Goal: Information Seeking & Learning: Learn about a topic

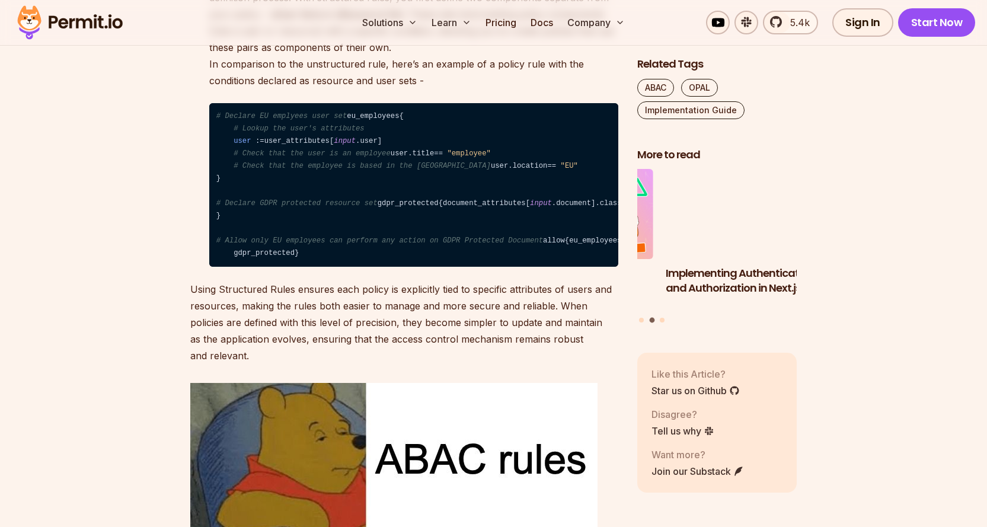
scroll to position [3202, 0]
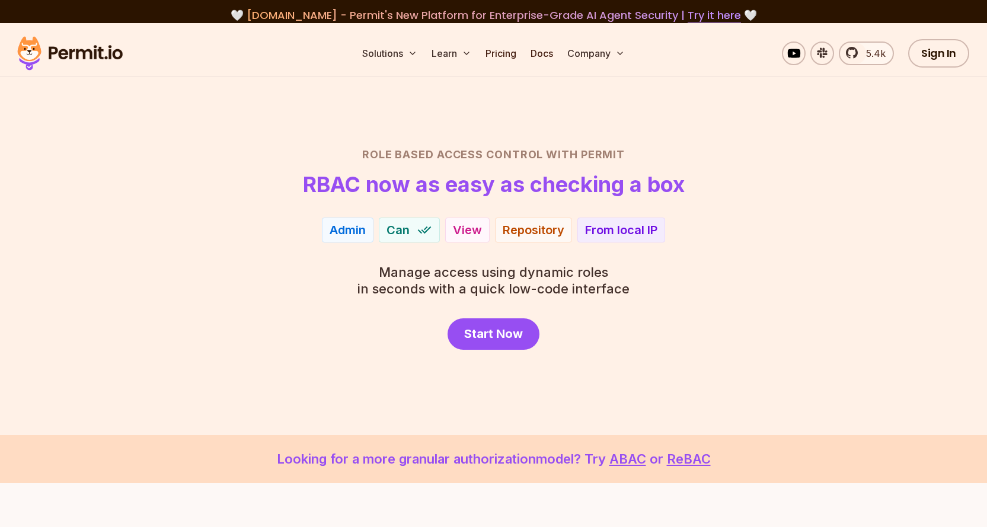
click at [460, 230] on div "View" at bounding box center [467, 230] width 29 height 17
click at [547, 229] on div "Repository" at bounding box center [534, 230] width 62 height 17
click at [506, 331] on span "Start Now" at bounding box center [493, 333] width 59 height 17
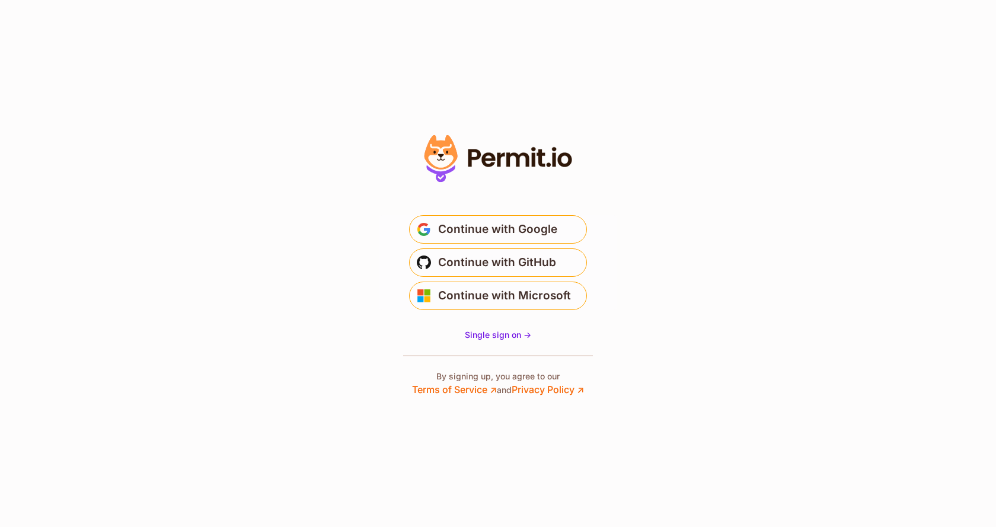
drag, startPoint x: 589, startPoint y: 154, endPoint x: 470, endPoint y: 151, distance: 118.6
click at [469, 151] on div at bounding box center [497, 263] width 237 height 266
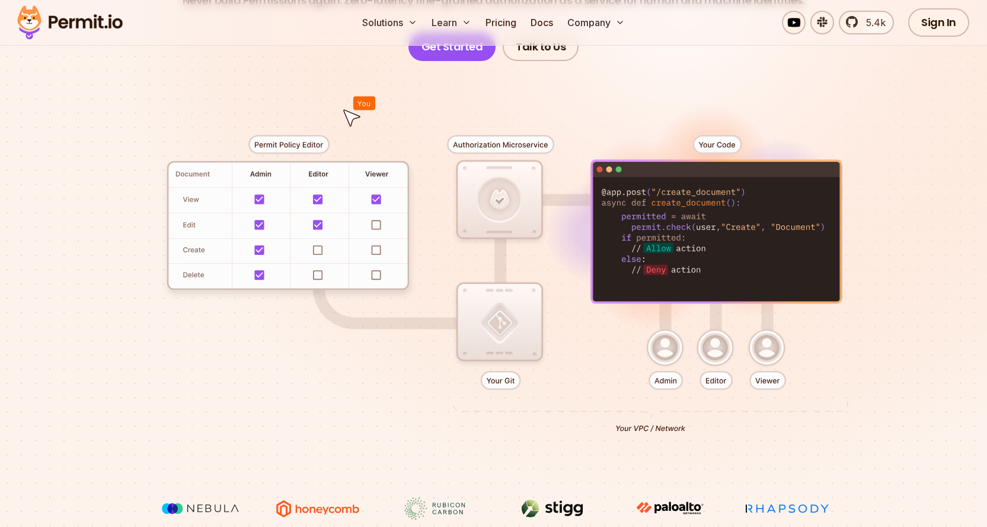
scroll to position [178, 0]
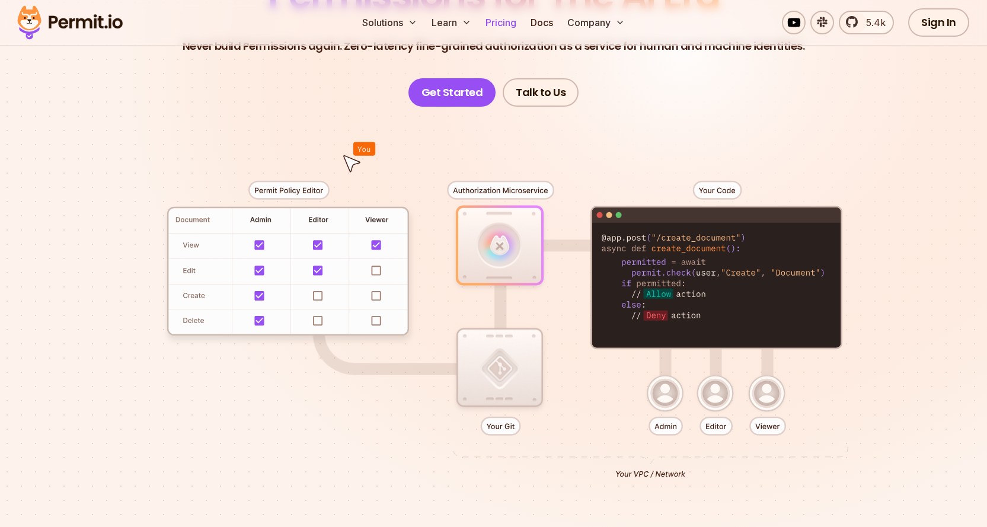
click at [512, 20] on link "Pricing" at bounding box center [501, 23] width 40 height 24
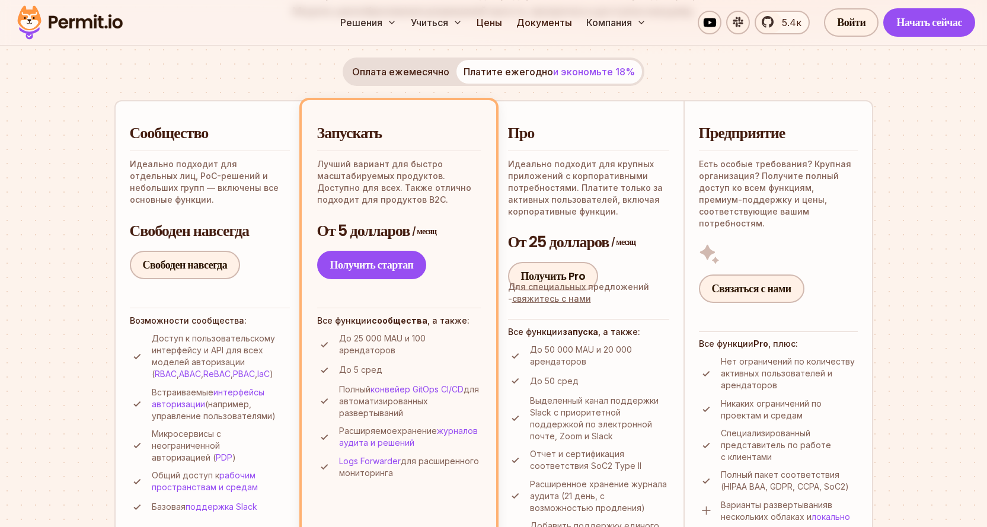
scroll to position [356, 0]
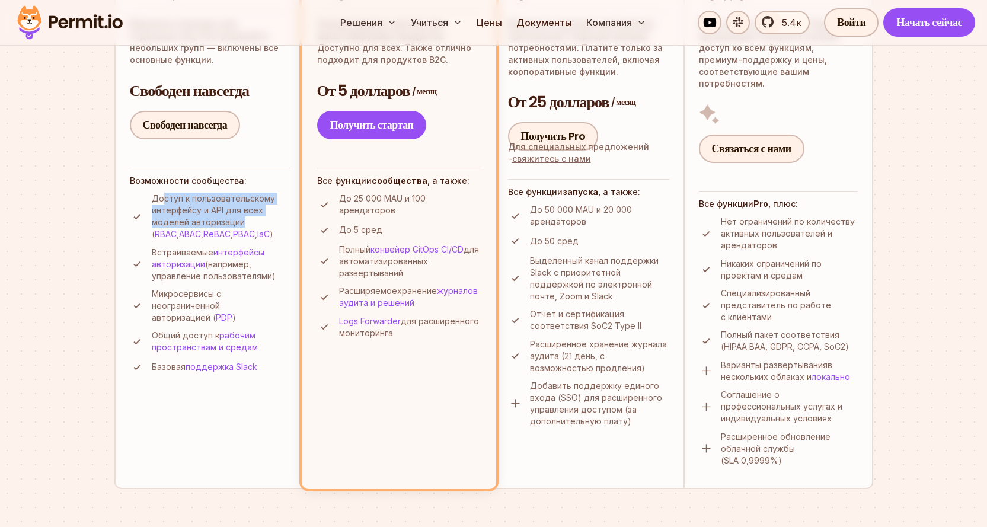
drag, startPoint x: 162, startPoint y: 203, endPoint x: 241, endPoint y: 222, distance: 81.0
click at [241, 222] on font "Доступ к пользовательскому интерфейсу и API для всех моделей авторизации (" at bounding box center [213, 216] width 123 height 46
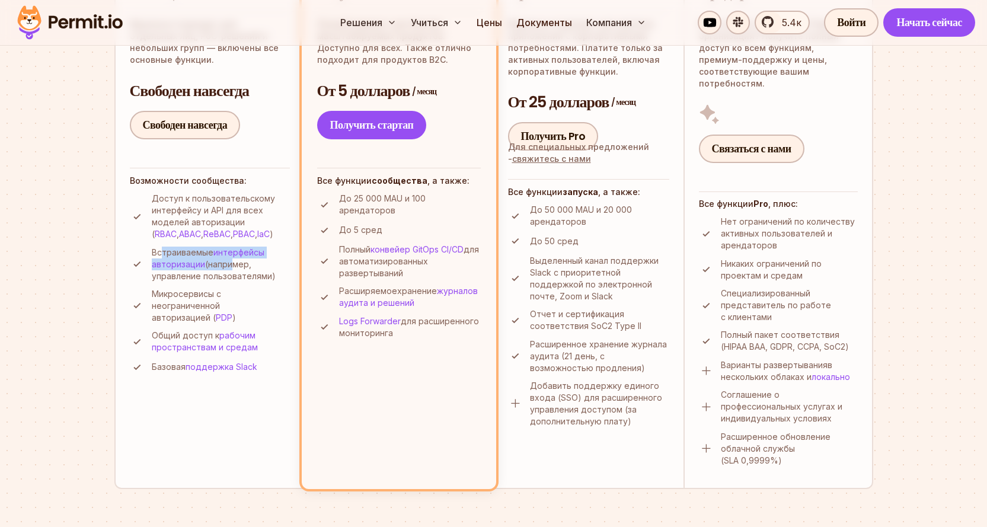
drag, startPoint x: 161, startPoint y: 254, endPoint x: 229, endPoint y: 263, distance: 68.8
click at [229, 263] on p "Встраиваемые интерфейсы авторизации (например, управление пользователями)" at bounding box center [221, 265] width 138 height 36
drag, startPoint x: 152, startPoint y: 294, endPoint x: 222, endPoint y: 308, distance: 70.8
click at [221, 306] on font "Микросервисы с неограниченной авторизацией (" at bounding box center [186, 306] width 69 height 34
drag, startPoint x: 159, startPoint y: 335, endPoint x: 193, endPoint y: 356, distance: 40.0
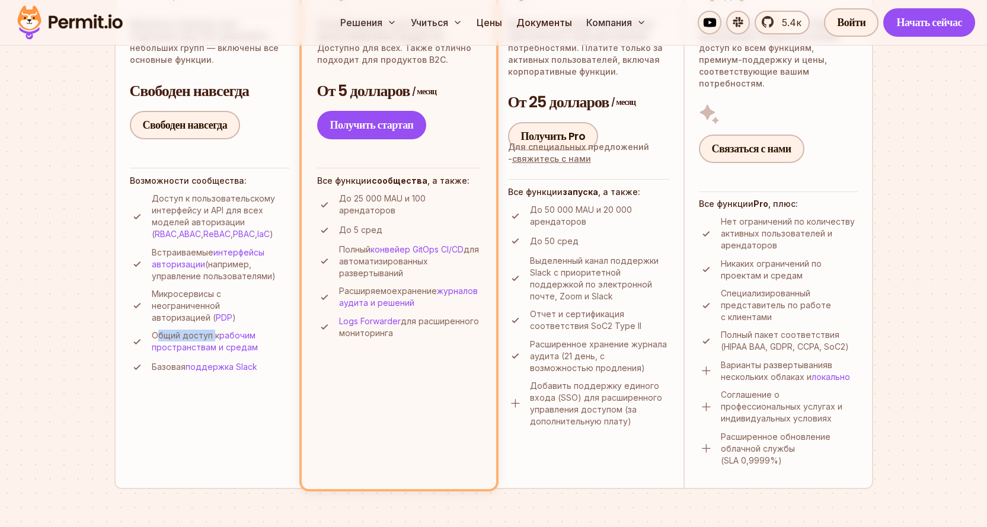
click at [212, 334] on font "Общий доступ к" at bounding box center [186, 335] width 68 height 10
drag, startPoint x: 158, startPoint y: 368, endPoint x: 177, endPoint y: 367, distance: 19.0
click at [177, 367] on font "Базовая" at bounding box center [169, 367] width 34 height 10
click at [377, 208] on font "До 25 000 MAU и 100 арендаторов" at bounding box center [382, 204] width 87 height 22
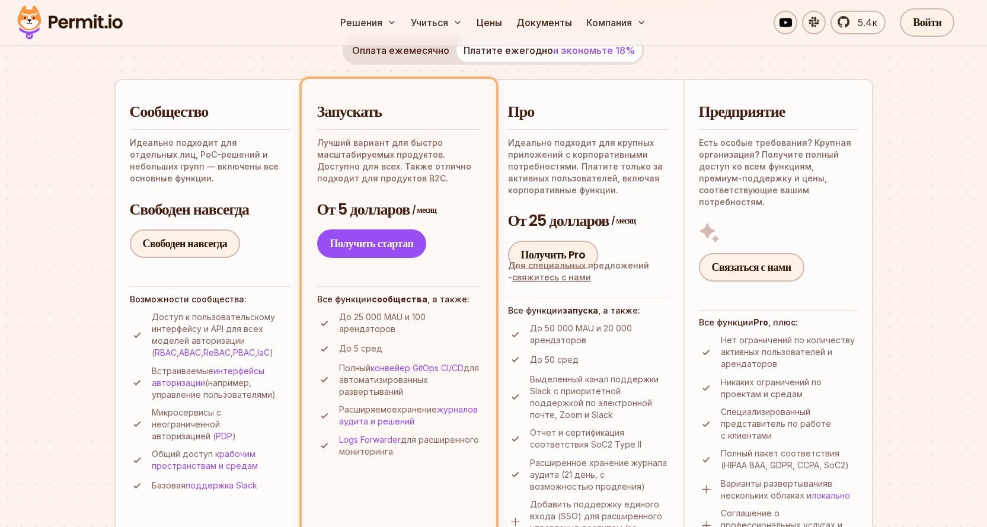
scroll to position [119, 0]
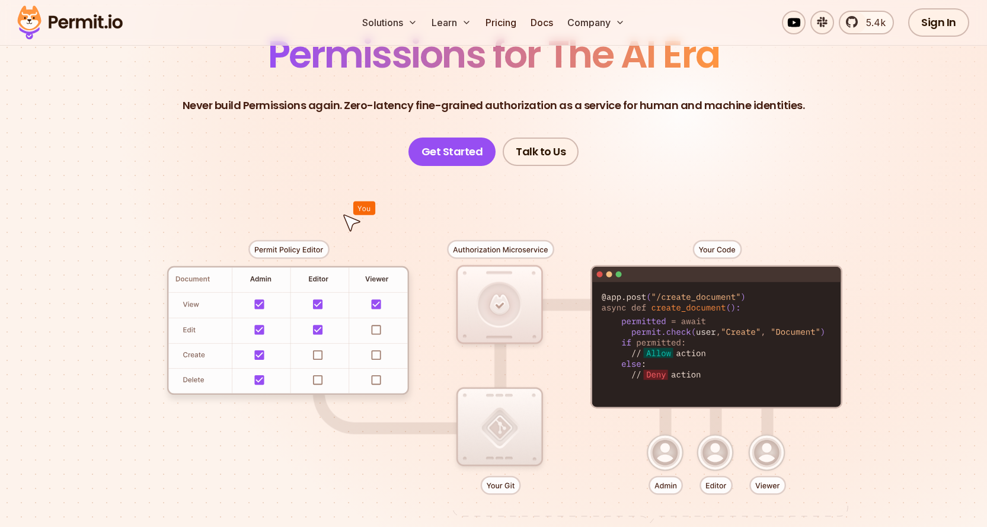
scroll to position [178, 0]
